Goal: Find specific page/section: Find specific page/section

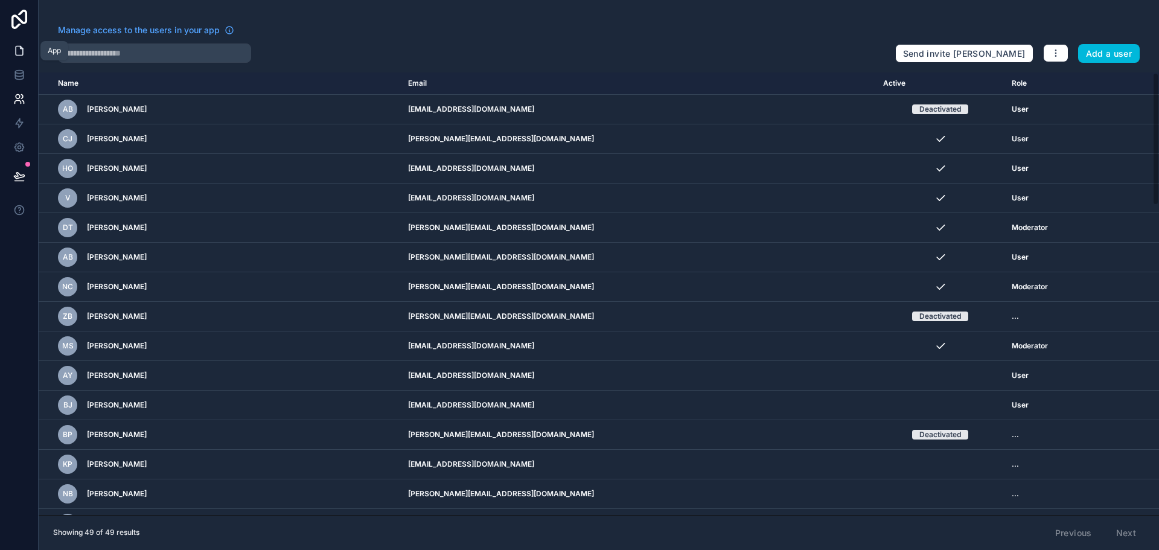
click at [19, 49] on icon at bounding box center [19, 51] width 12 height 12
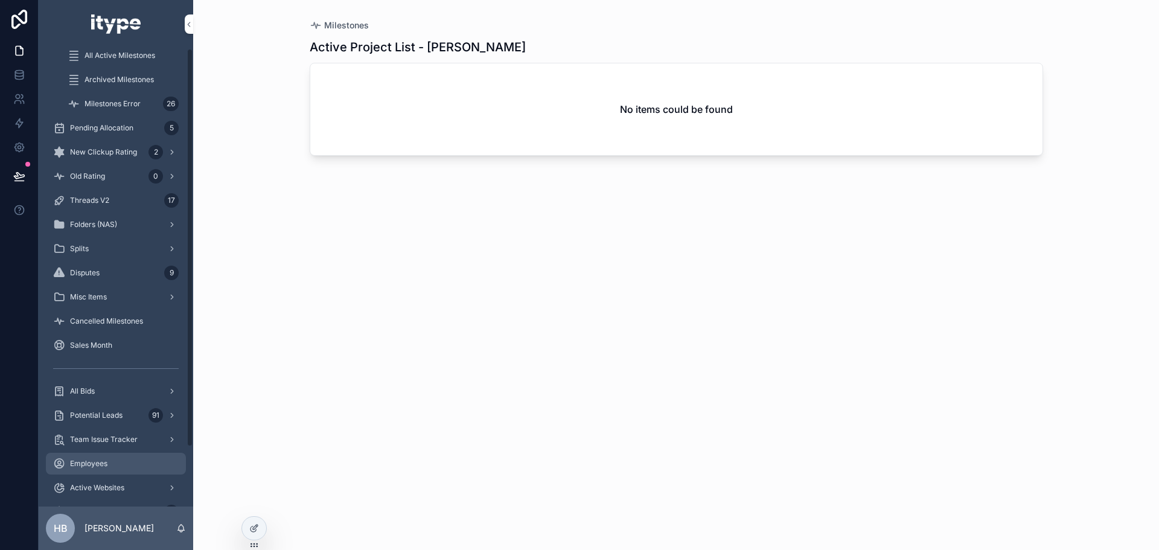
scroll to position [68, 0]
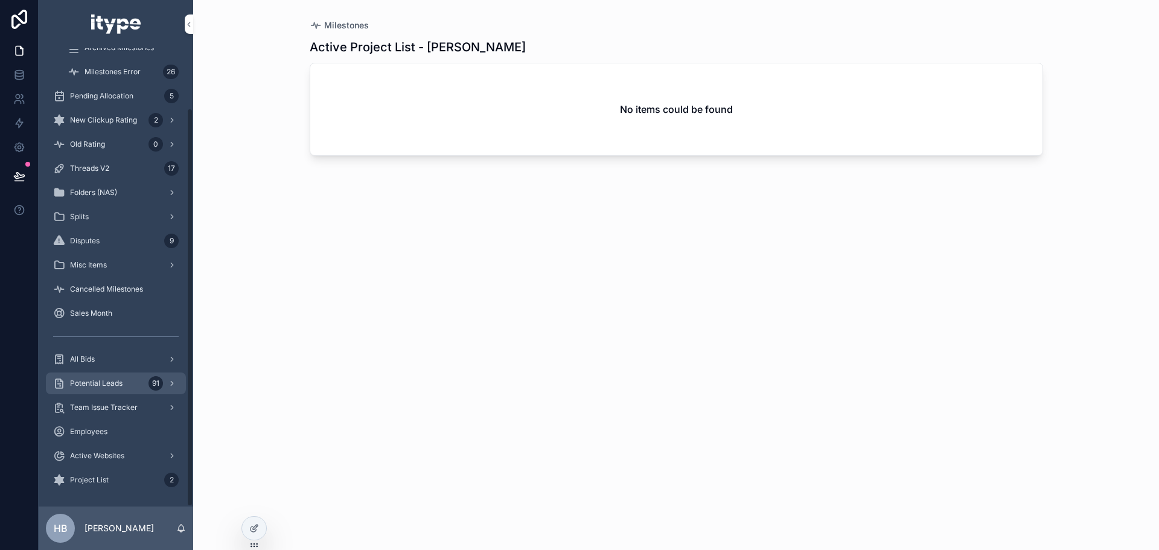
click at [116, 381] on span "Potential Leads" at bounding box center [96, 383] width 53 height 10
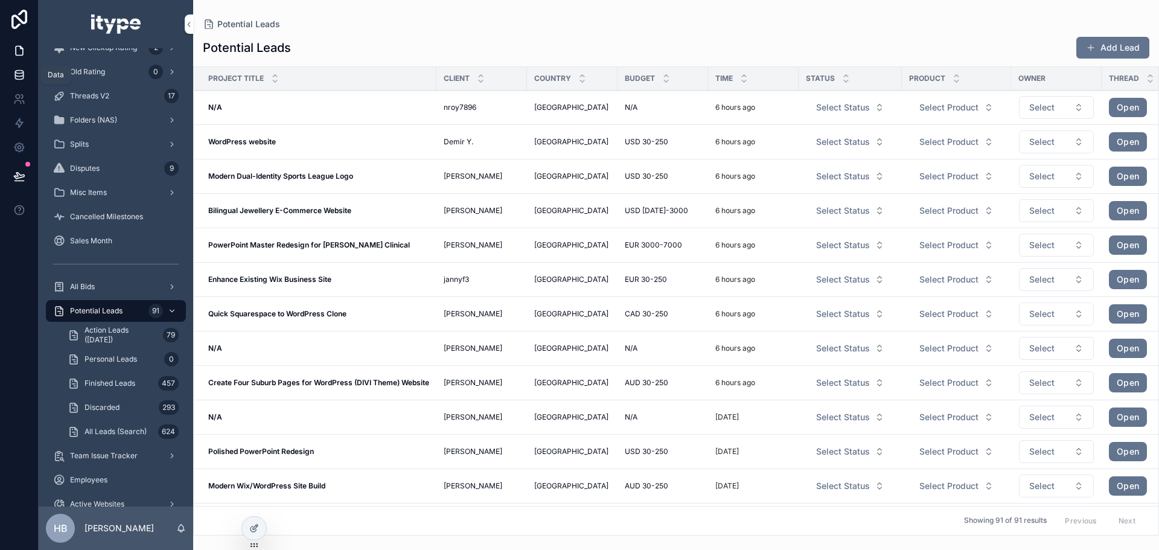
click at [20, 69] on icon at bounding box center [19, 75] width 12 height 12
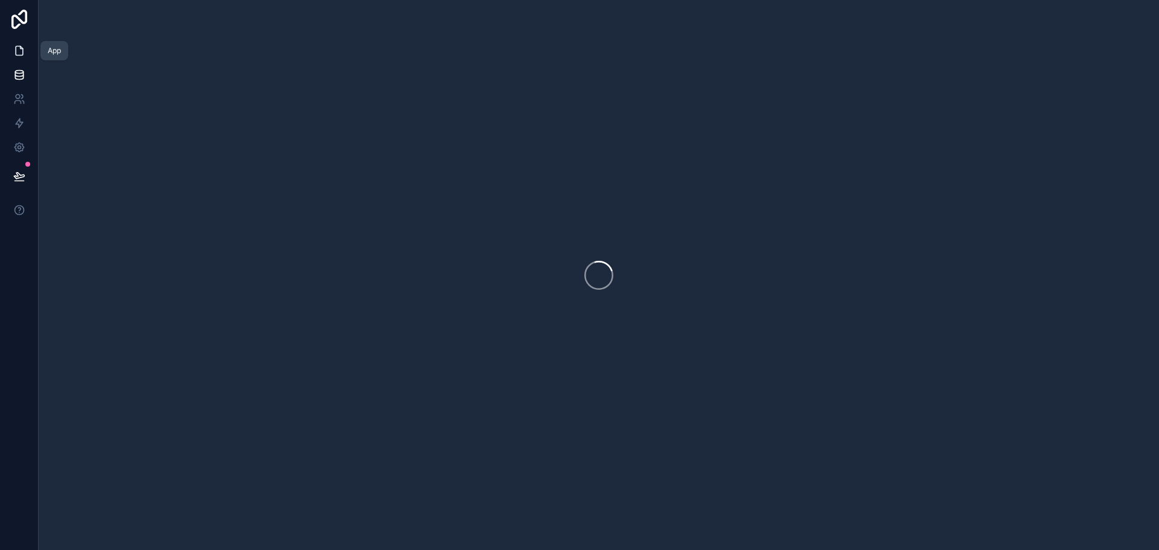
click at [16, 52] on icon at bounding box center [19, 51] width 12 height 12
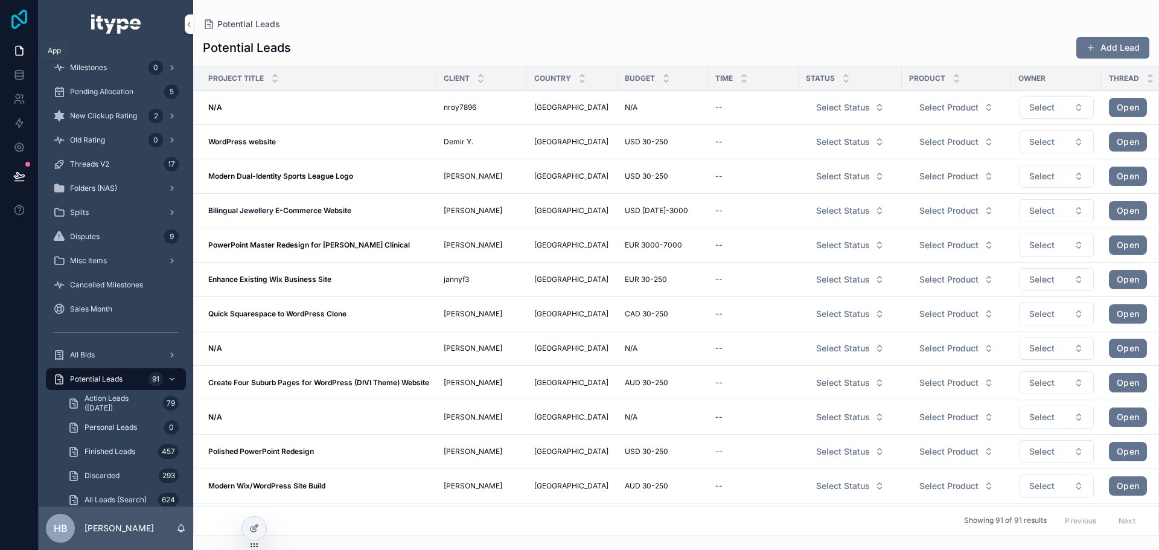
click at [21, 22] on icon at bounding box center [19, 19] width 16 height 19
click at [832, 100] on button "Select Status" at bounding box center [850, 108] width 88 height 22
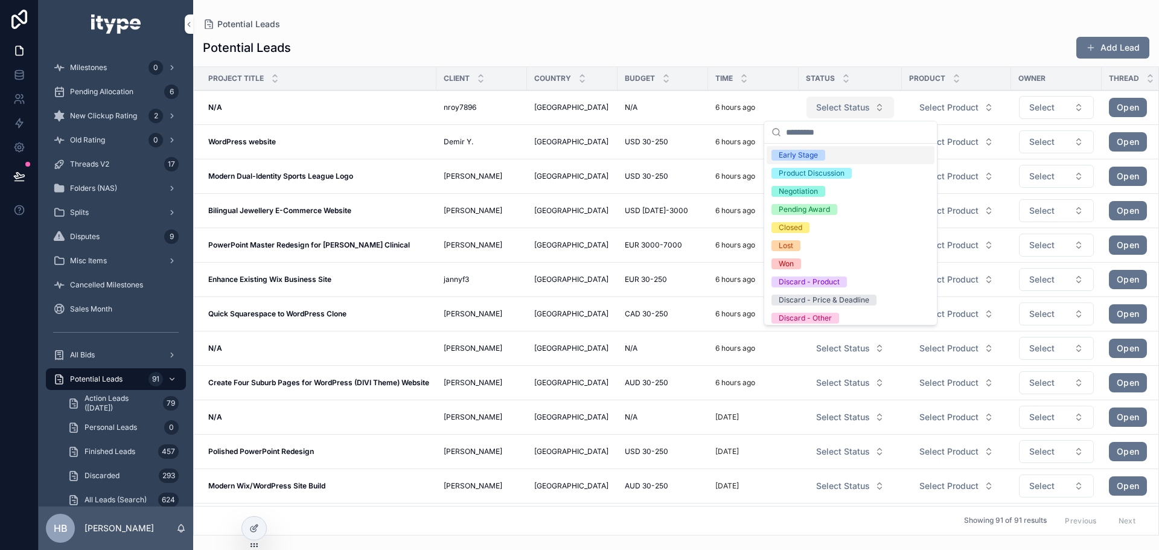
click at [832, 107] on span "Select Status" at bounding box center [843, 107] width 54 height 12
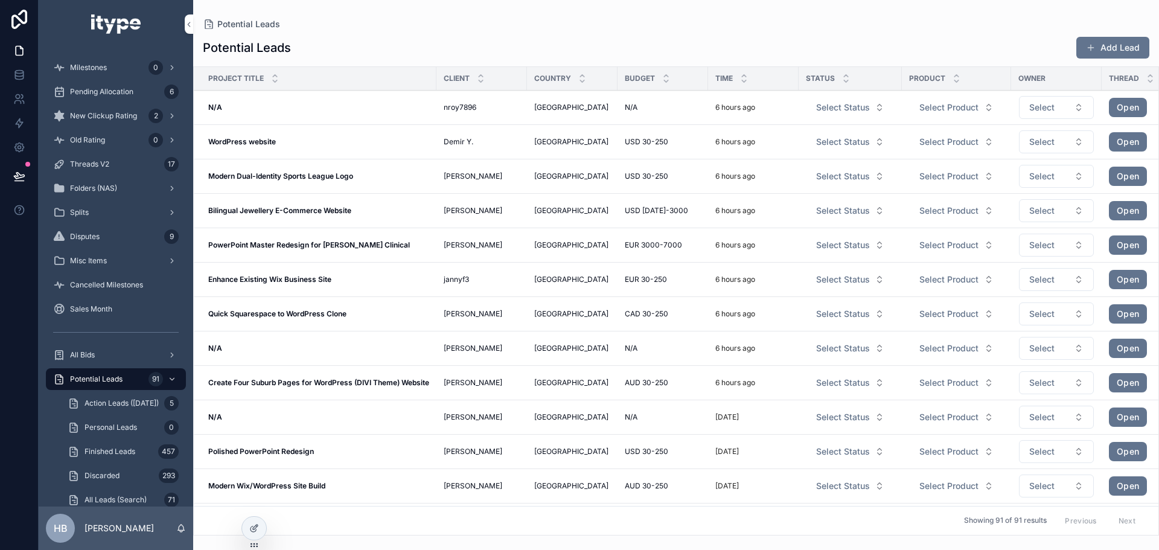
click at [239, 53] on h1 "Potential Leads" at bounding box center [247, 47] width 88 height 17
drag, startPoint x: 239, startPoint y: 53, endPoint x: 275, endPoint y: 55, distance: 35.7
click at [240, 53] on h1 "Potential Leads" at bounding box center [247, 47] width 88 height 17
click at [276, 55] on h1 "Potential Leads" at bounding box center [247, 47] width 88 height 17
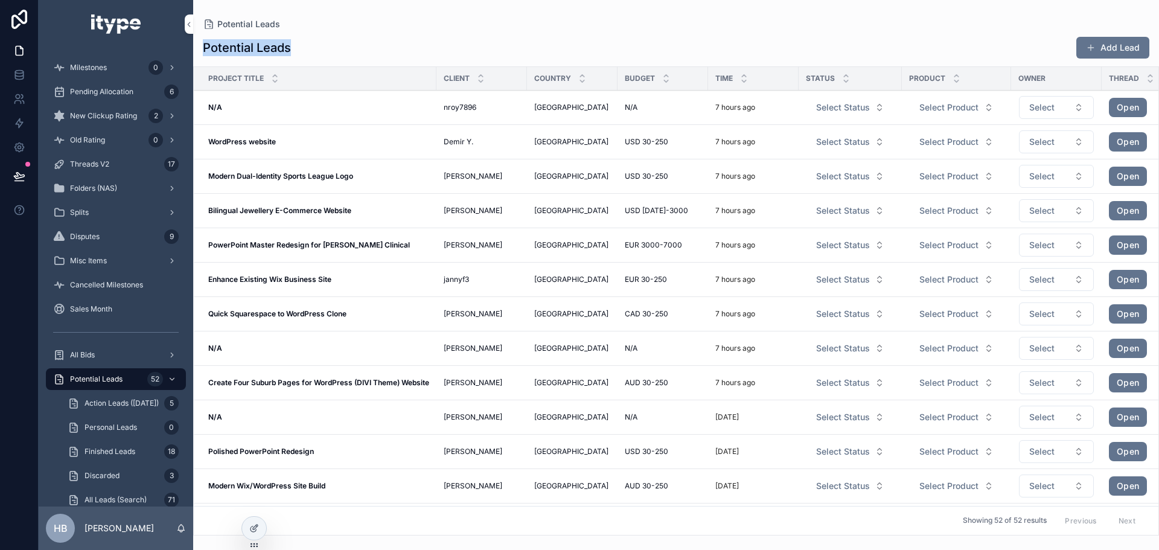
click at [276, 55] on h1 "Potential Leads" at bounding box center [247, 47] width 88 height 17
click at [276, 40] on h1 "Potential Leads" at bounding box center [247, 47] width 88 height 17
drag, startPoint x: 276, startPoint y: 40, endPoint x: 275, endPoint y: 19, distance: 20.6
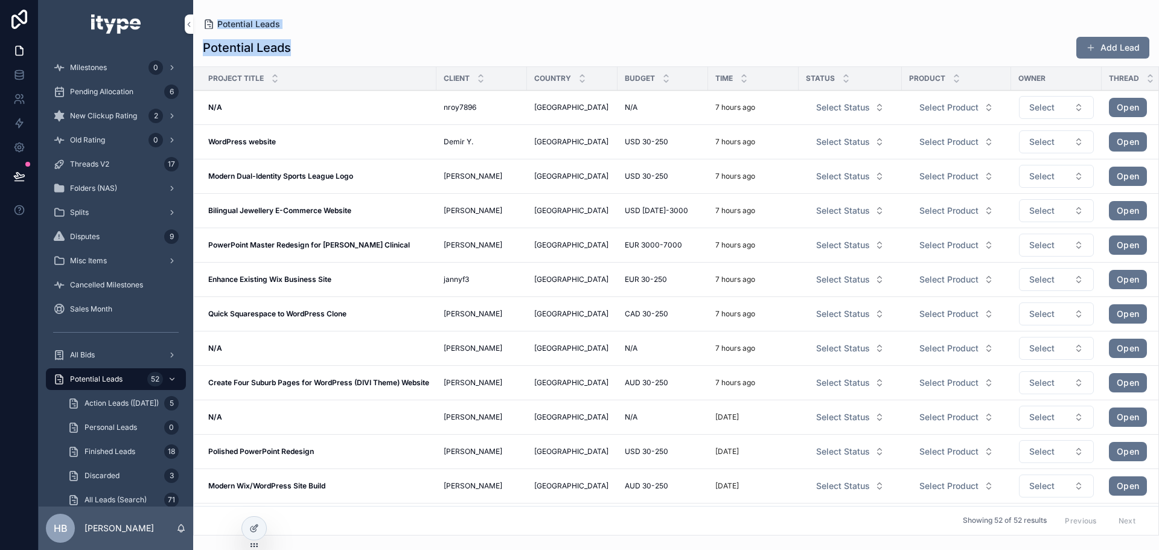
click at [275, 19] on div "Potential Leads Potential Leads Add Lead Project Title Client Country Budget Ti…" at bounding box center [676, 267] width 966 height 535
click at [289, 21] on div "Potential Leads" at bounding box center [676, 24] width 946 height 10
drag, startPoint x: 289, startPoint y: 21, endPoint x: 297, endPoint y: 58, distance: 37.8
click at [297, 58] on div "Potential Leads Potential Leads Add Lead Project Title Client Country Budget Ti…" at bounding box center [676, 267] width 966 height 535
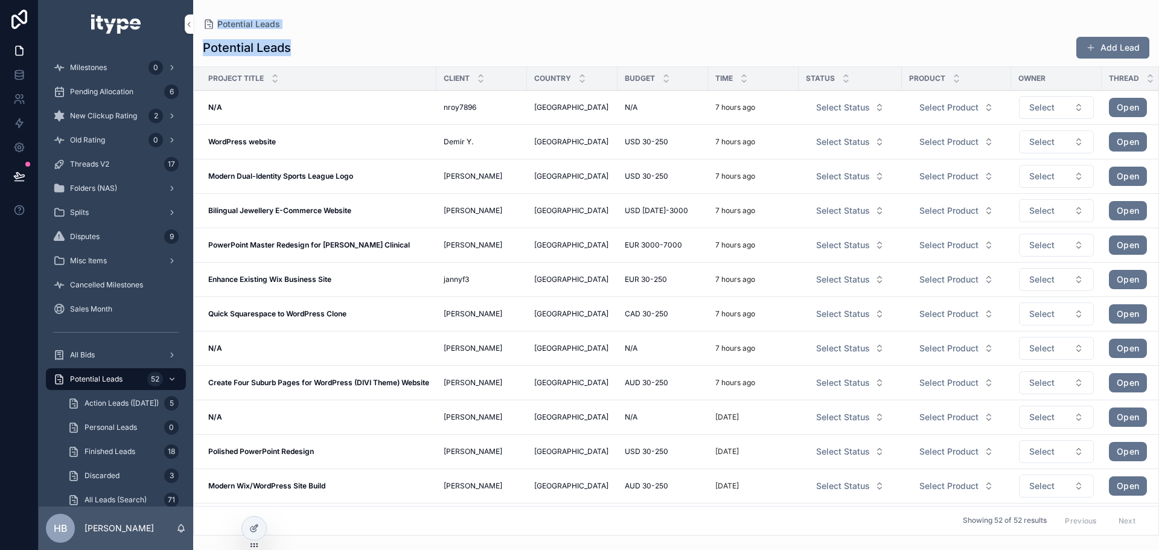
click at [297, 48] on div "Potential Leads Add Lead" at bounding box center [676, 47] width 946 height 23
drag, startPoint x: 297, startPoint y: 48, endPoint x: 297, endPoint y: 30, distance: 18.1
click at [297, 30] on div "Potential Leads Add Lead Project Title Client Country Budget Time Status Produc…" at bounding box center [676, 282] width 966 height 506
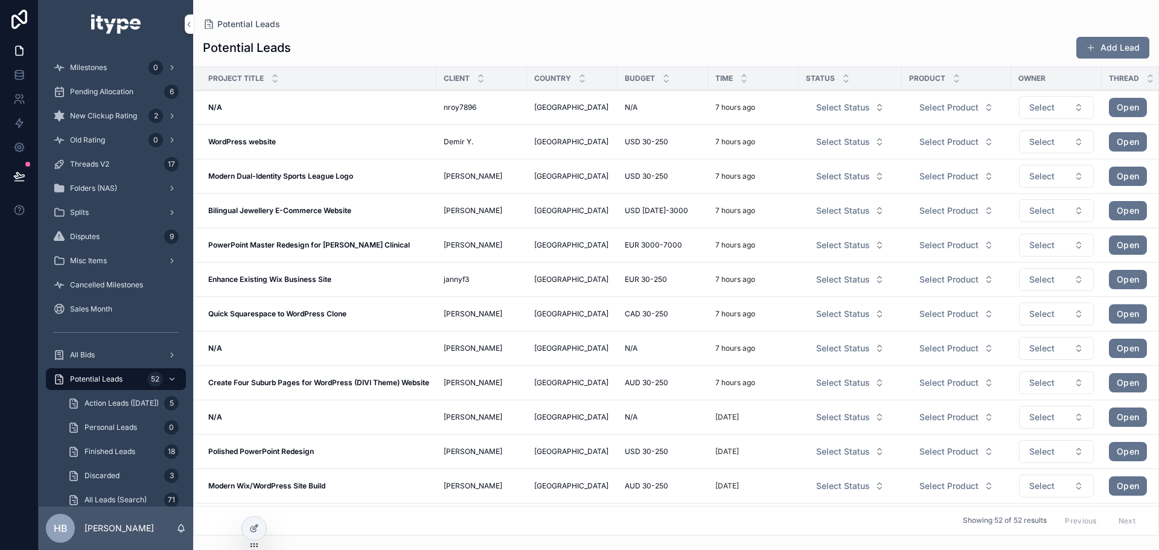
click at [295, 18] on div "Potential Leads Potential Leads Add Lead Project Title Client Country Budget Ti…" at bounding box center [676, 267] width 966 height 535
drag, startPoint x: 295, startPoint y: 18, endPoint x: 295, endPoint y: 34, distance: 16.3
click at [295, 34] on div "Potential Leads Potential Leads Add Lead Project Title Client Country Budget Ti…" at bounding box center [676, 267] width 966 height 535
click at [295, 34] on div "Potential Leads Add Lead Project Title Client Country Budget Time Status Produc…" at bounding box center [676, 282] width 966 height 506
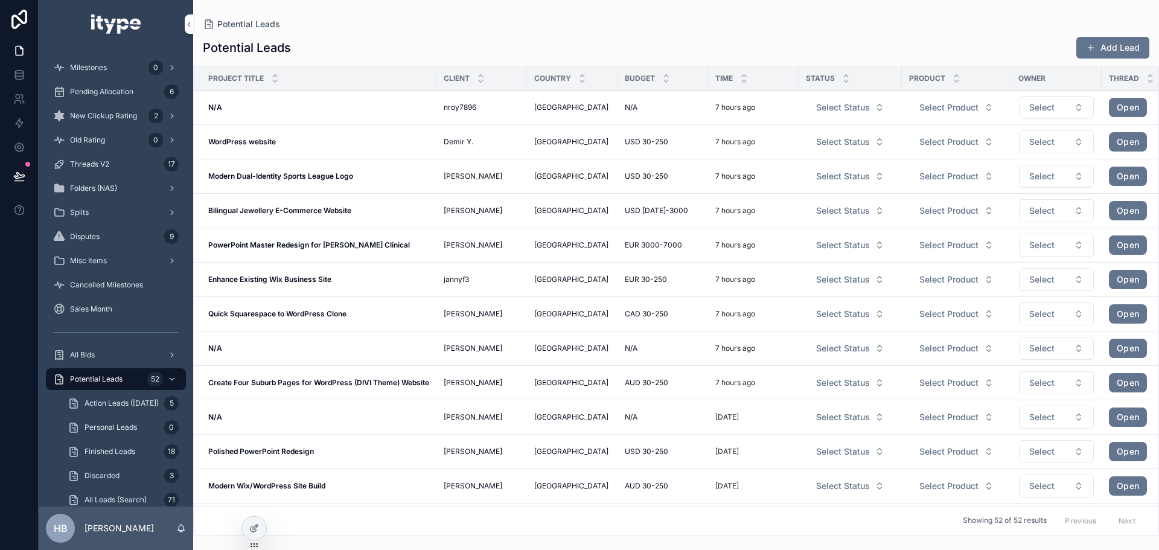
click at [295, 34] on div "Potential Leads Add Lead Project Title Client Country Budget Time Status Produc…" at bounding box center [676, 282] width 966 height 506
drag, startPoint x: 295, startPoint y: 34, endPoint x: 291, endPoint y: 18, distance: 17.3
click at [291, 18] on div "Potential Leads Potential Leads Add Lead Project Title Client Country Budget Ti…" at bounding box center [676, 267] width 966 height 535
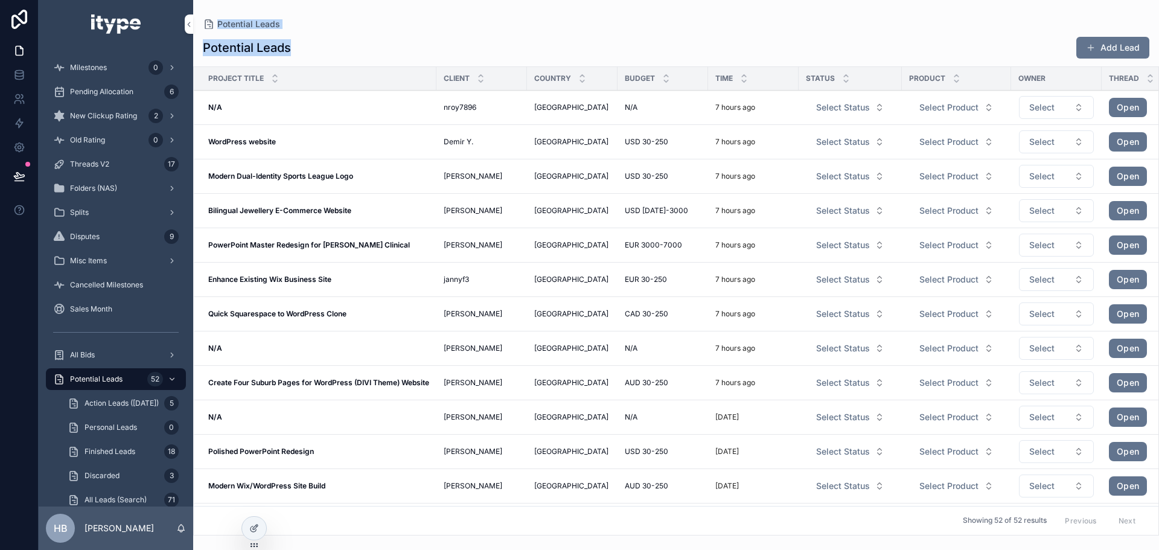
drag, startPoint x: 291, startPoint y: 18, endPoint x: 294, endPoint y: 38, distance: 20.7
click at [294, 38] on div "Potential Leads Potential Leads Add Lead Project Title Client Country Budget Ti…" at bounding box center [676, 267] width 966 height 535
click at [294, 38] on div "Potential Leads Add Lead" at bounding box center [676, 47] width 946 height 23
drag, startPoint x: 294, startPoint y: 38, endPoint x: 295, endPoint y: 22, distance: 16.3
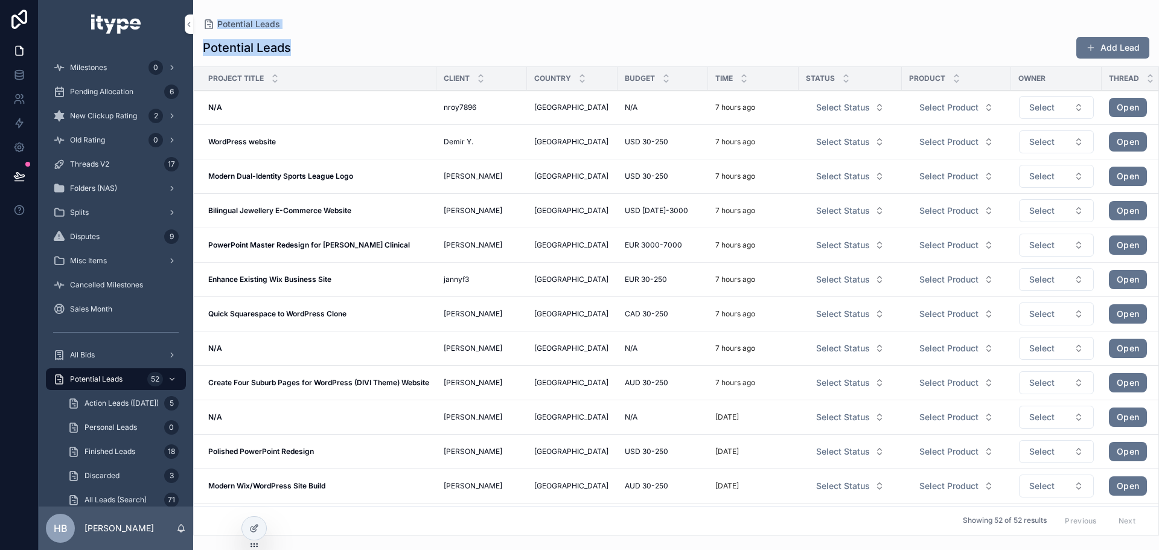
click at [295, 22] on div "Potential Leads Potential Leads Add Lead Project Title Client Country Budget Ti…" at bounding box center [676, 267] width 966 height 535
click at [295, 22] on div "Potential Leads" at bounding box center [676, 24] width 946 height 10
drag, startPoint x: 295, startPoint y: 22, endPoint x: 301, endPoint y: 39, distance: 18.5
click at [301, 39] on div "Potential Leads Potential Leads Add Lead Project Title Client Country Budget Ti…" at bounding box center [676, 267] width 966 height 535
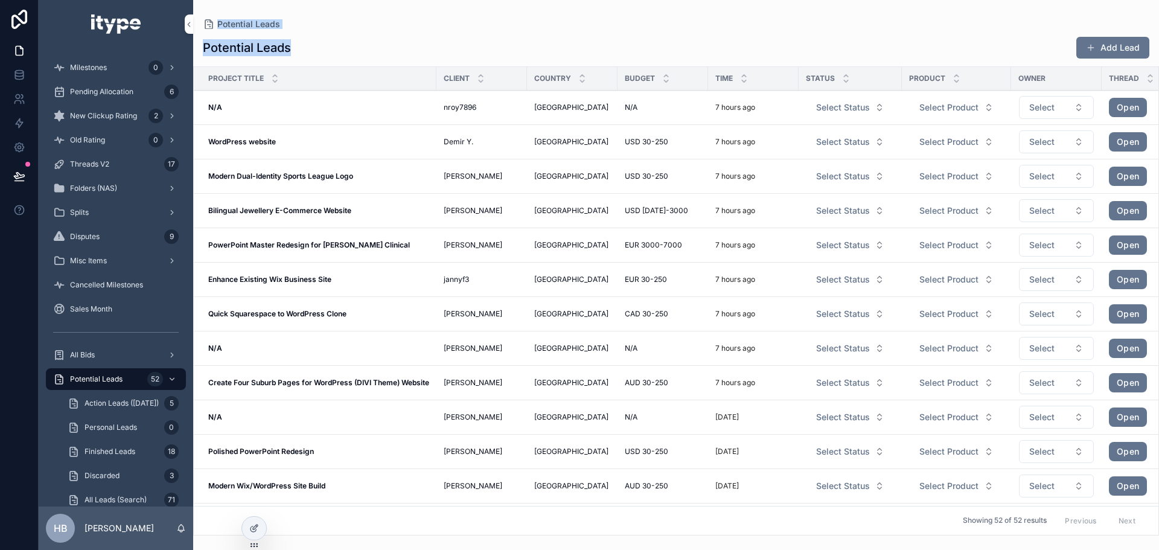
click at [301, 39] on div "Potential Leads Add Lead" at bounding box center [676, 47] width 946 height 23
drag, startPoint x: 301, startPoint y: 39, endPoint x: 301, endPoint y: 23, distance: 16.3
click at [301, 24] on div "Potential Leads Potential Leads Add Lead Project Title Client Country Budget Ti…" at bounding box center [676, 267] width 966 height 535
click at [301, 23] on div "Potential Leads" at bounding box center [676, 24] width 946 height 10
